Goal: Check status: Check status

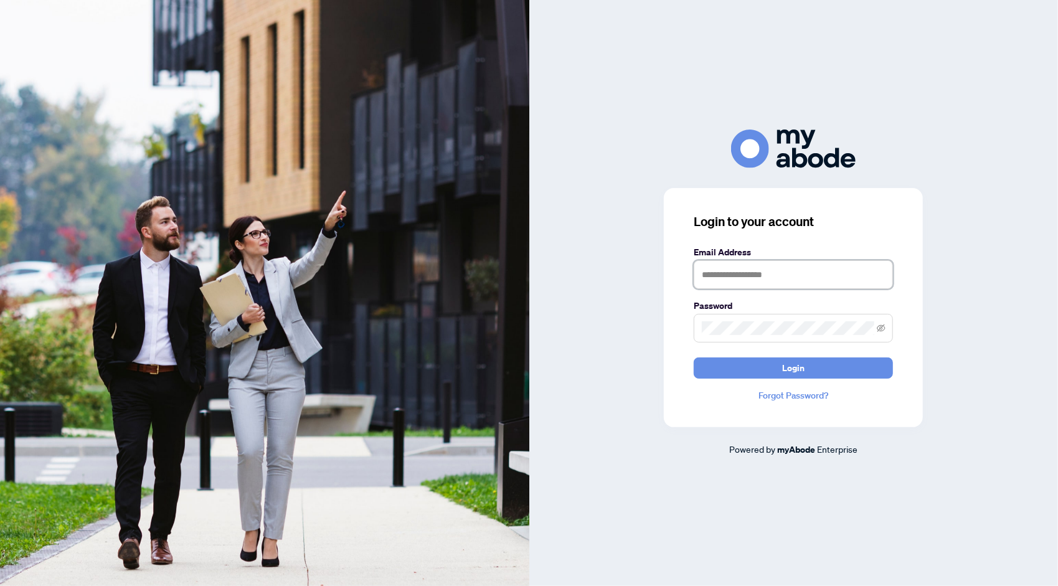
click at [745, 284] on input "text" at bounding box center [793, 274] width 199 height 29
type input "**********"
click at [784, 374] on span "Login" at bounding box center [793, 368] width 22 height 20
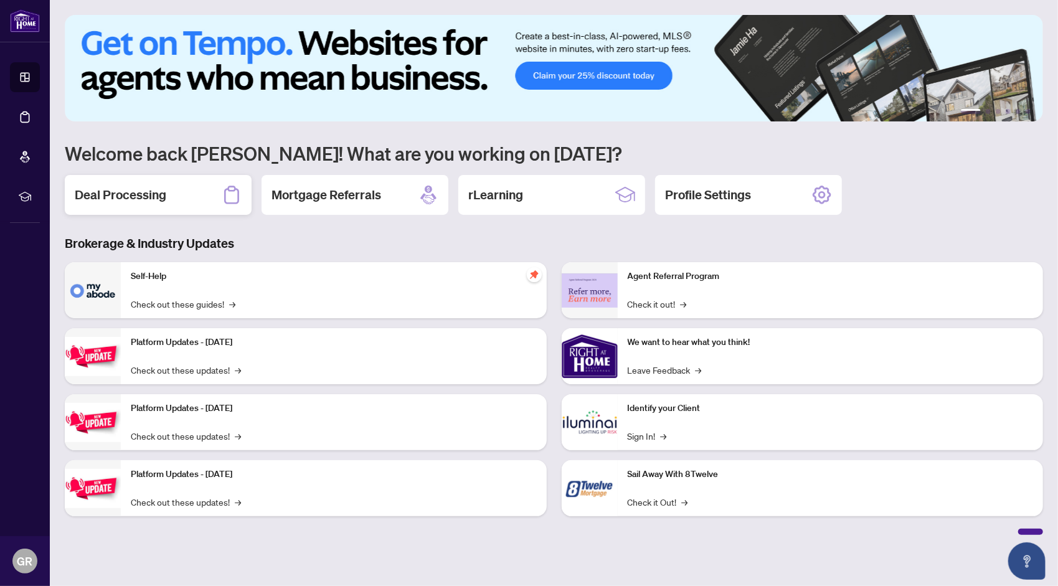
click at [163, 196] on h2 "Deal Processing" at bounding box center [121, 194] width 92 height 17
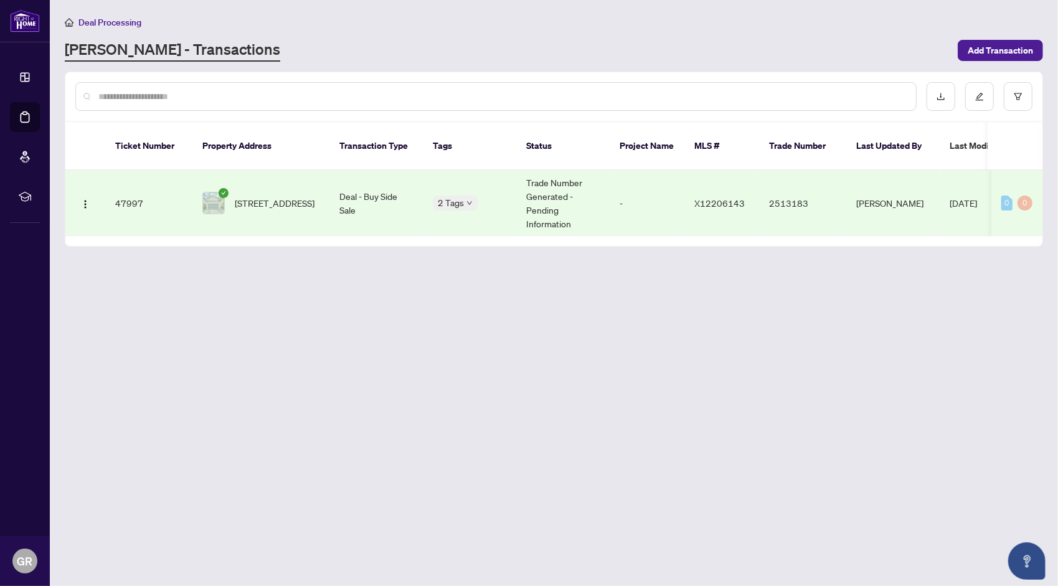
click at [118, 187] on td "47997" at bounding box center [148, 203] width 87 height 65
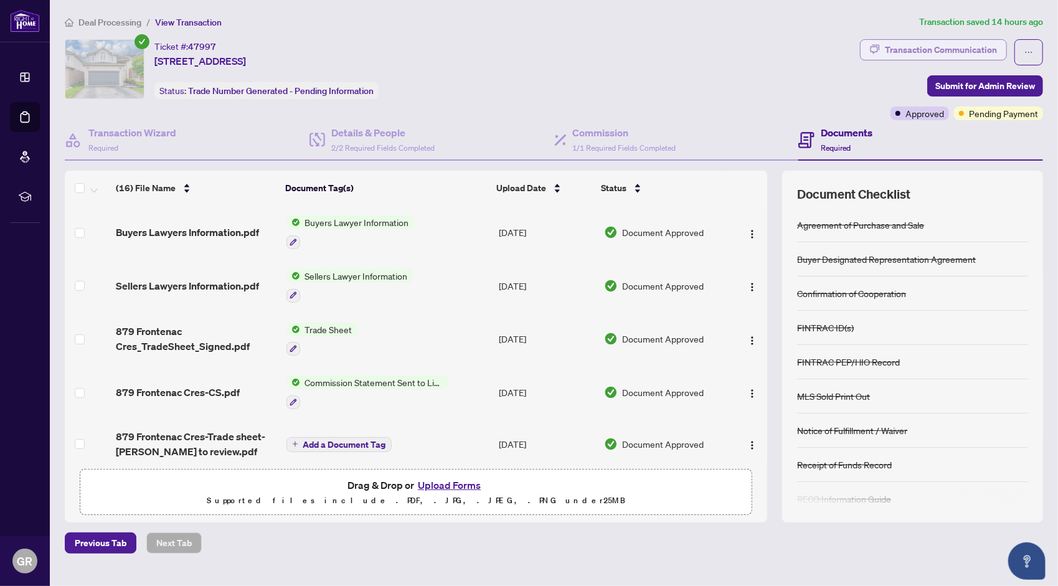
click at [904, 45] on div "Transaction Communication" at bounding box center [941, 50] width 112 height 20
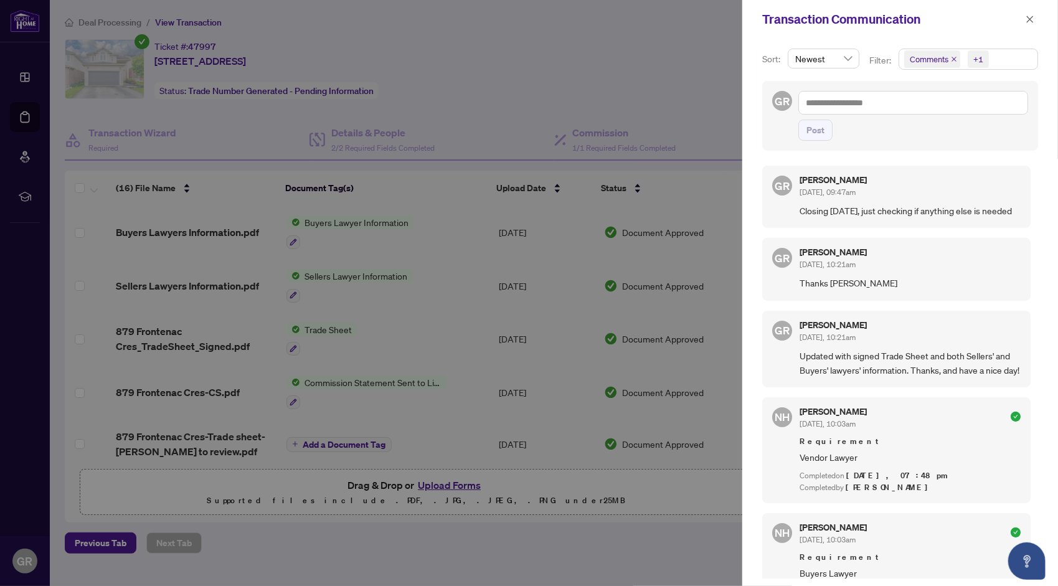
click at [604, 21] on div at bounding box center [529, 293] width 1058 height 586
